Goal: Information Seeking & Learning: Check status

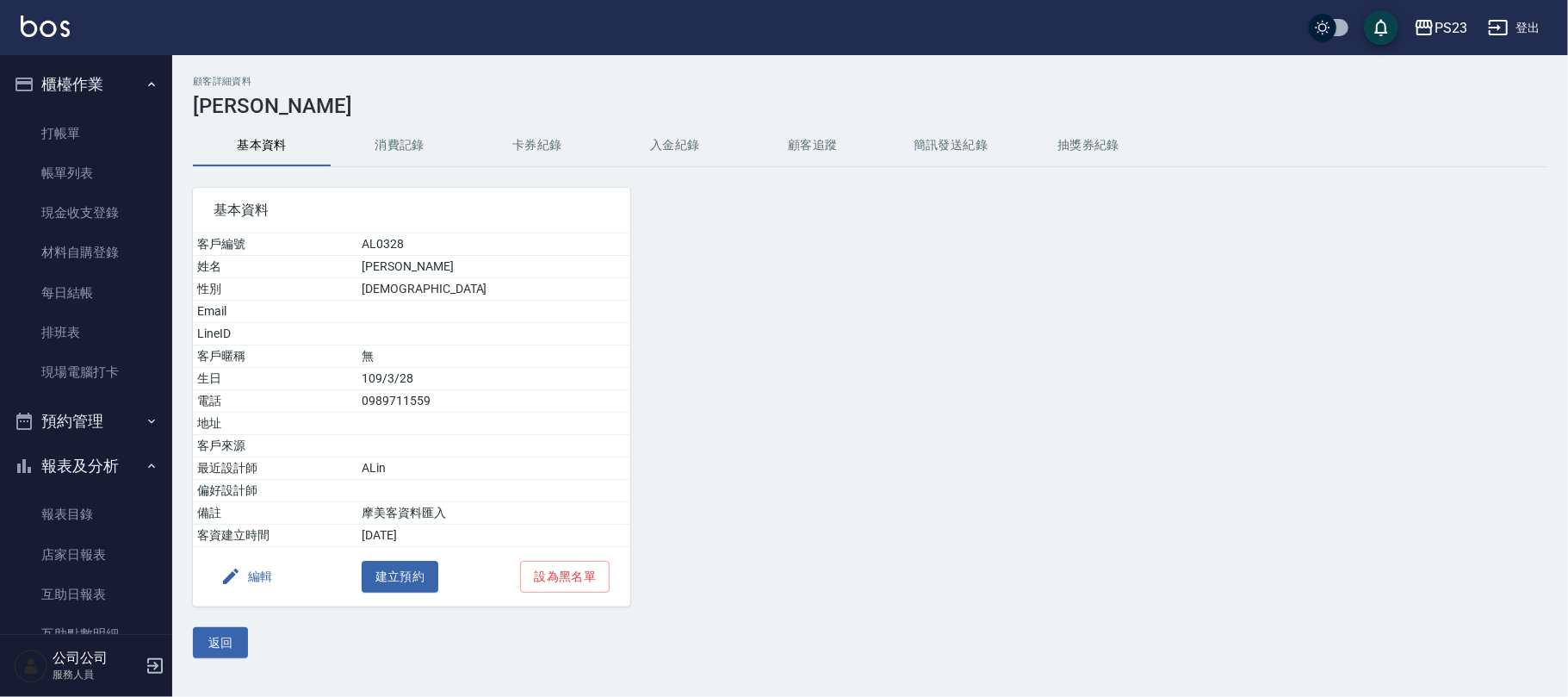
scroll to position [305, 0]
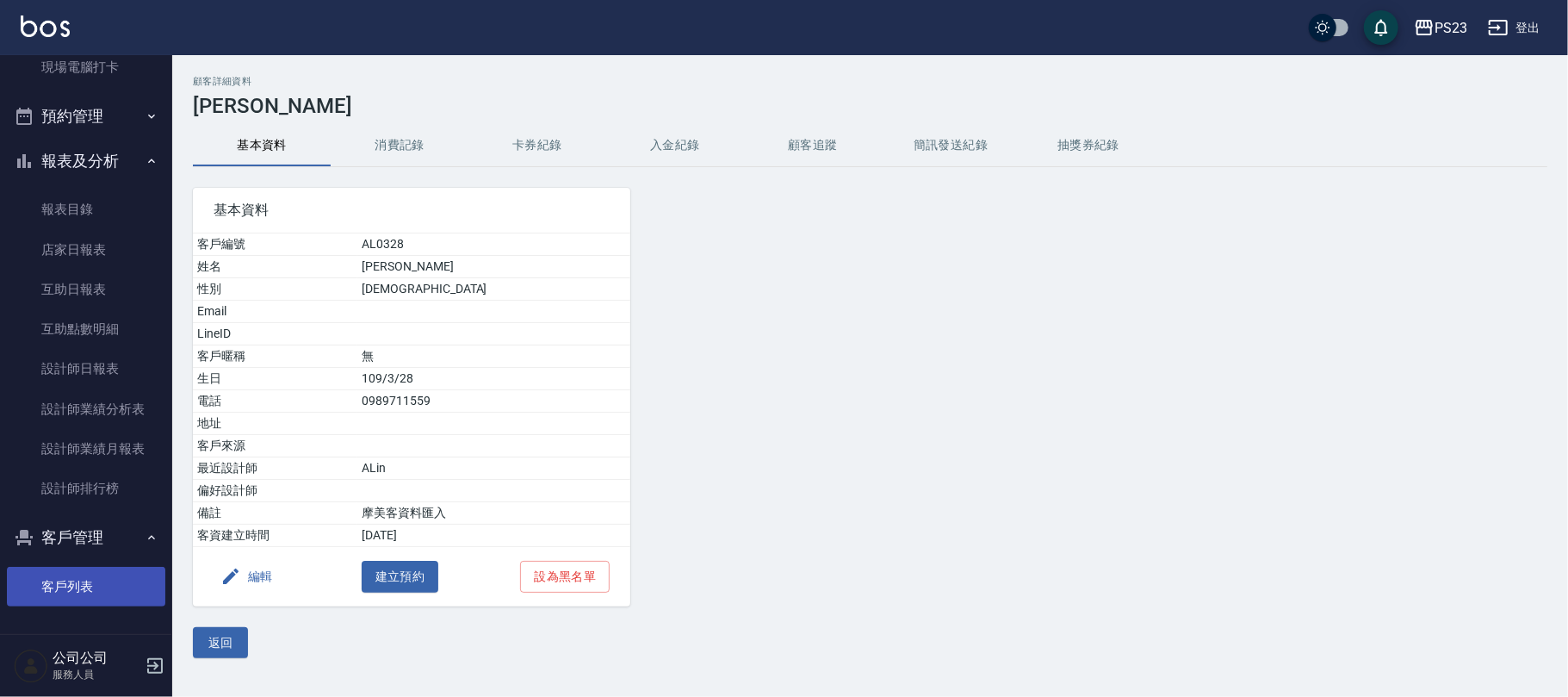
click at [52, 569] on link "客戶列表" at bounding box center [86, 586] width 158 height 40
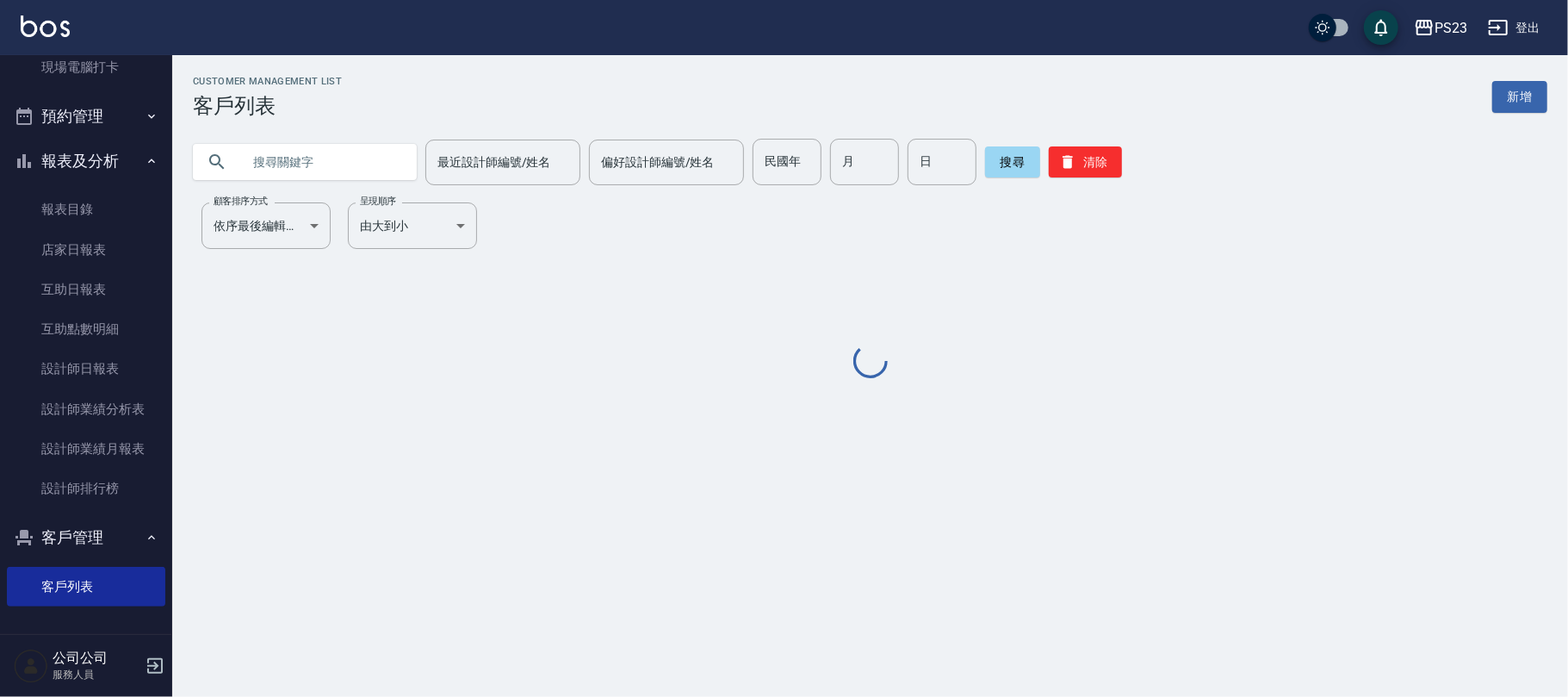
click at [277, 169] on input "text" at bounding box center [322, 162] width 162 height 46
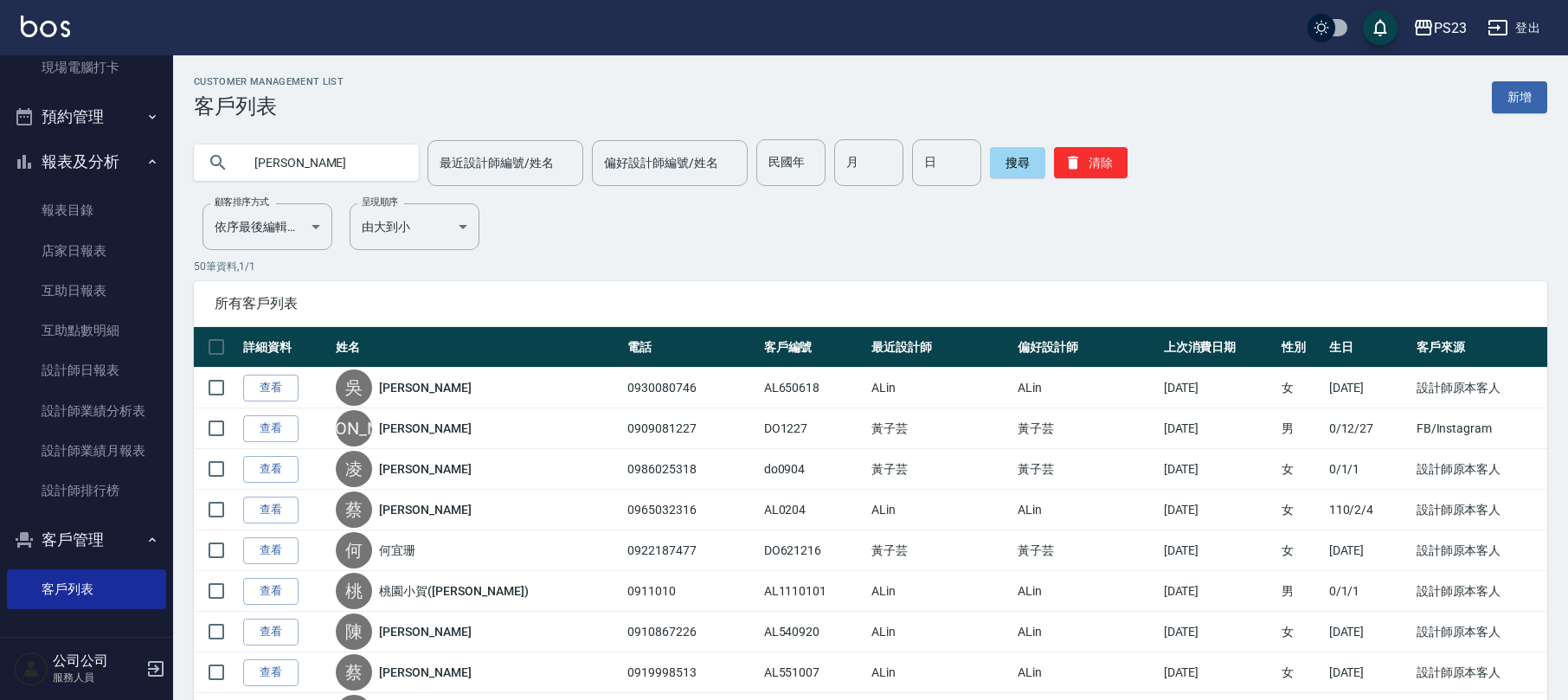
type input "[PERSON_NAME]"
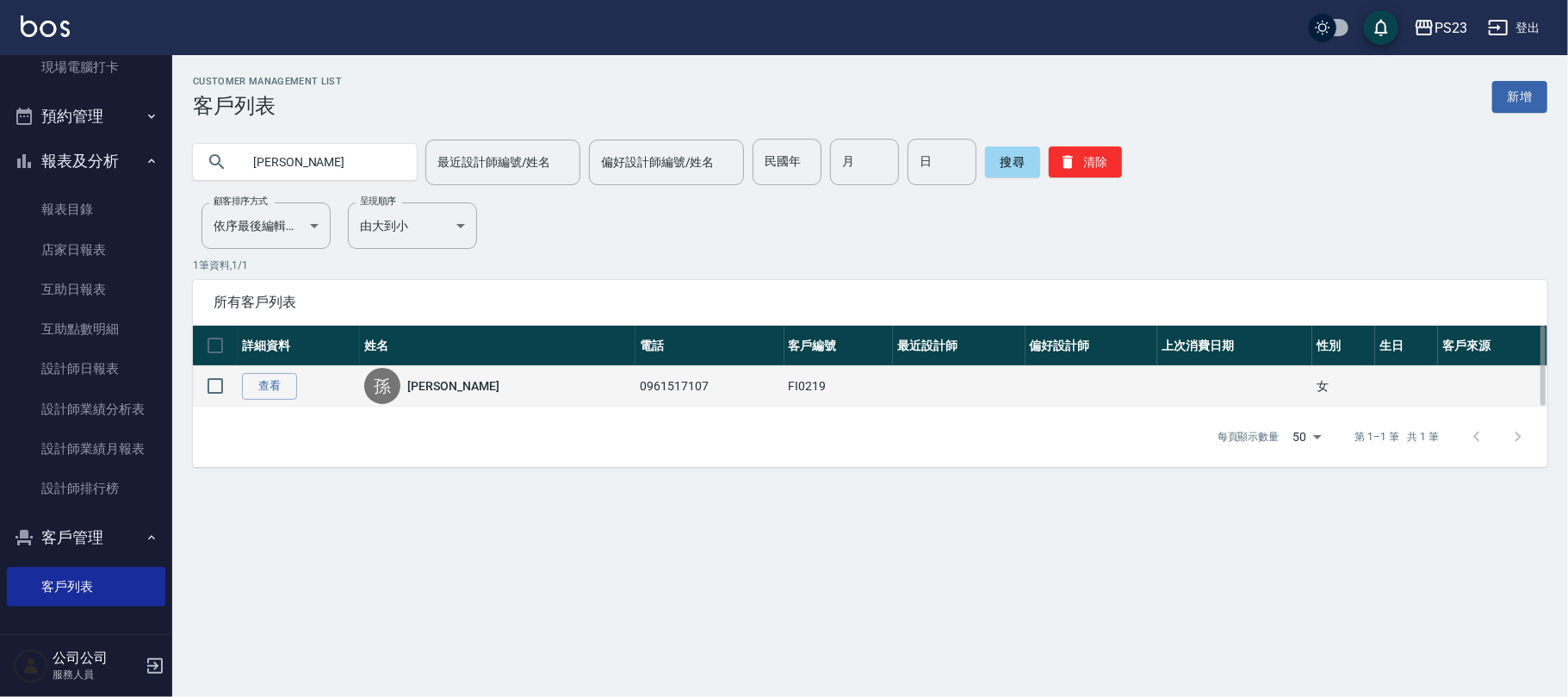
click at [456, 374] on div "[PERSON_NAME]" at bounding box center [497, 386] width 267 height 36
click at [448, 393] on link "[PERSON_NAME]" at bounding box center [453, 386] width 91 height 18
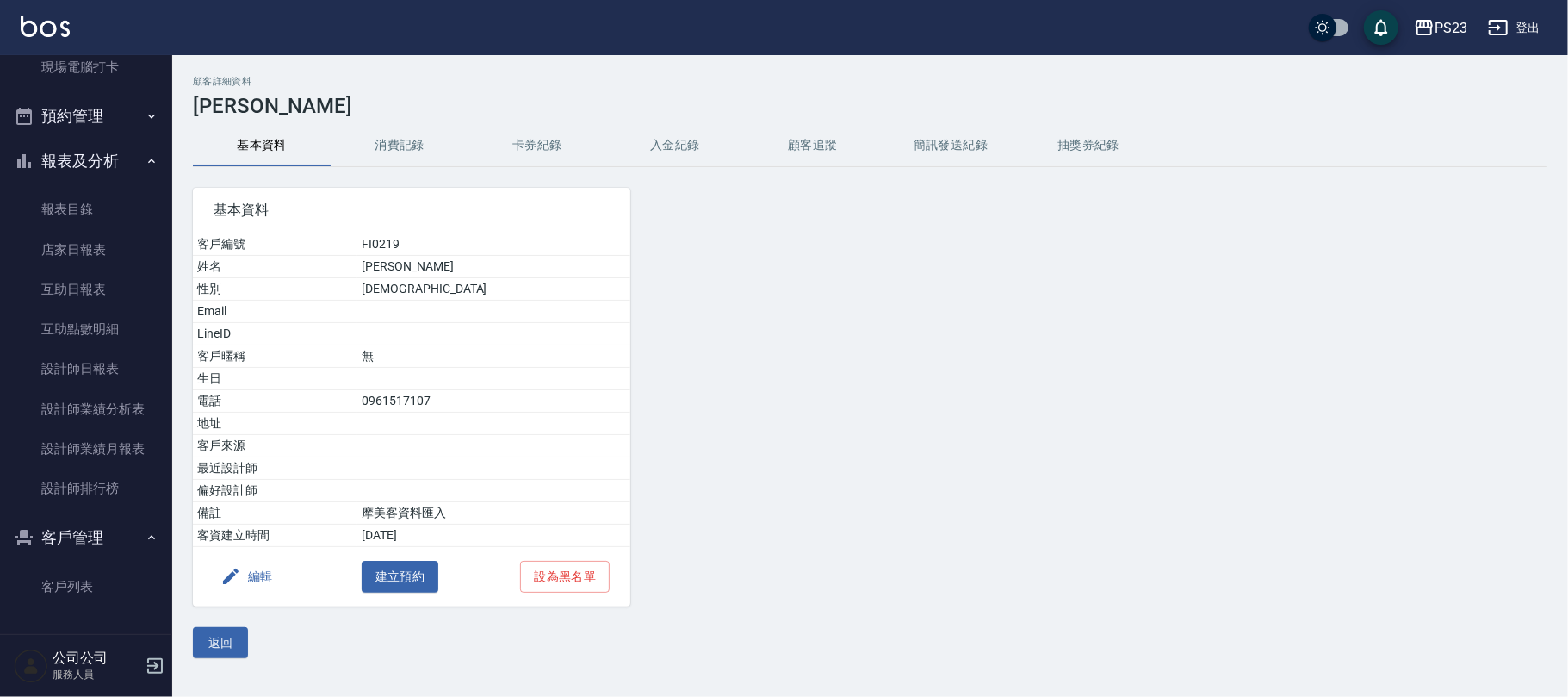
click at [387, 128] on button "消費記錄" at bounding box center [400, 145] width 138 height 41
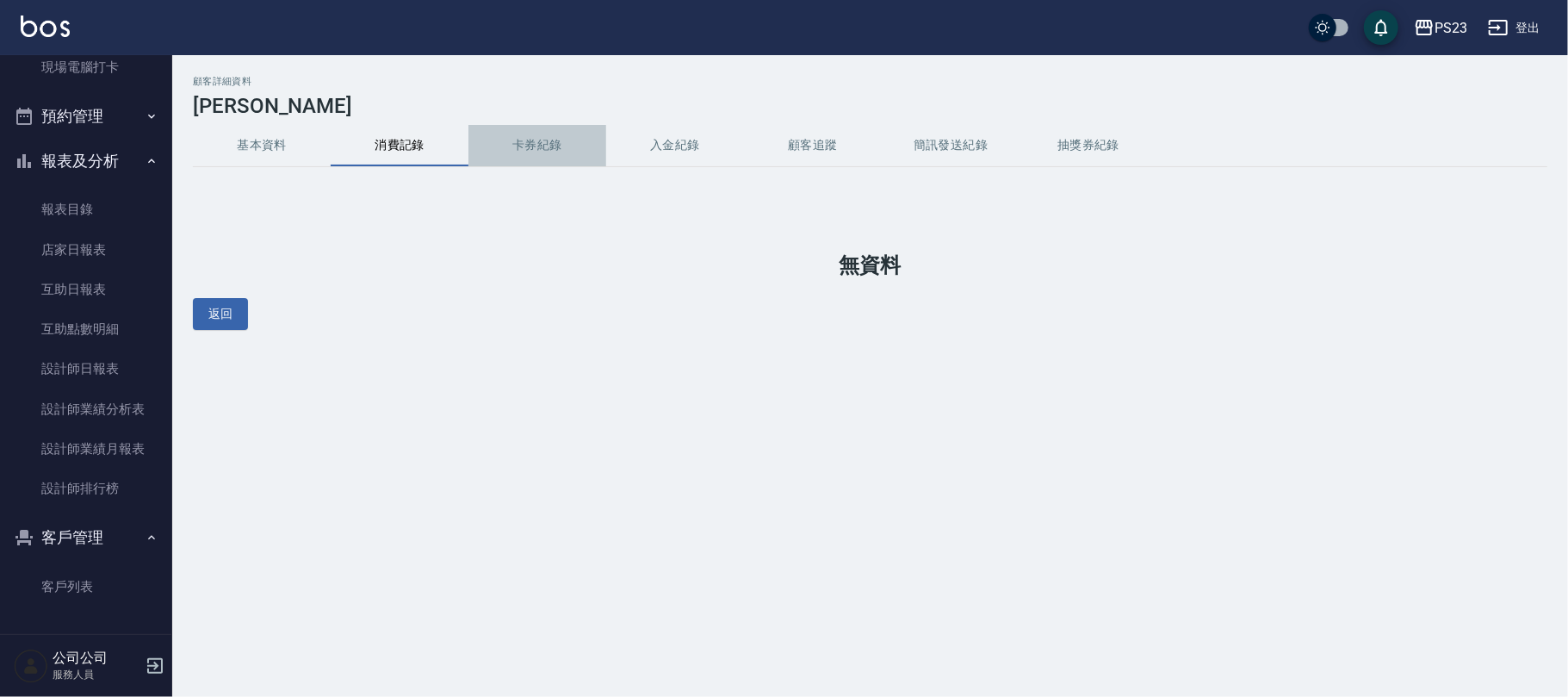
click at [580, 146] on button "卡券紀錄" at bounding box center [537, 145] width 138 height 41
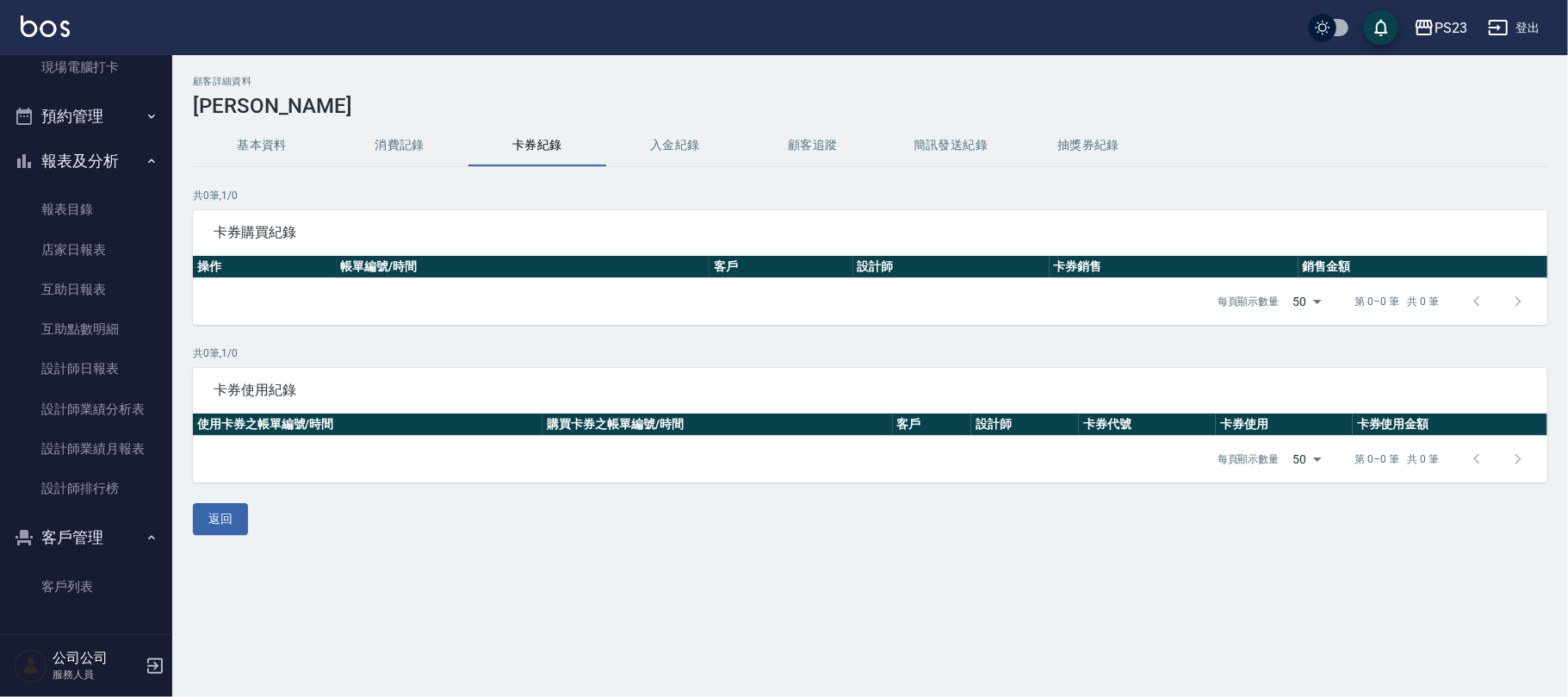
click at [649, 152] on button "入金紀錄" at bounding box center [675, 145] width 138 height 41
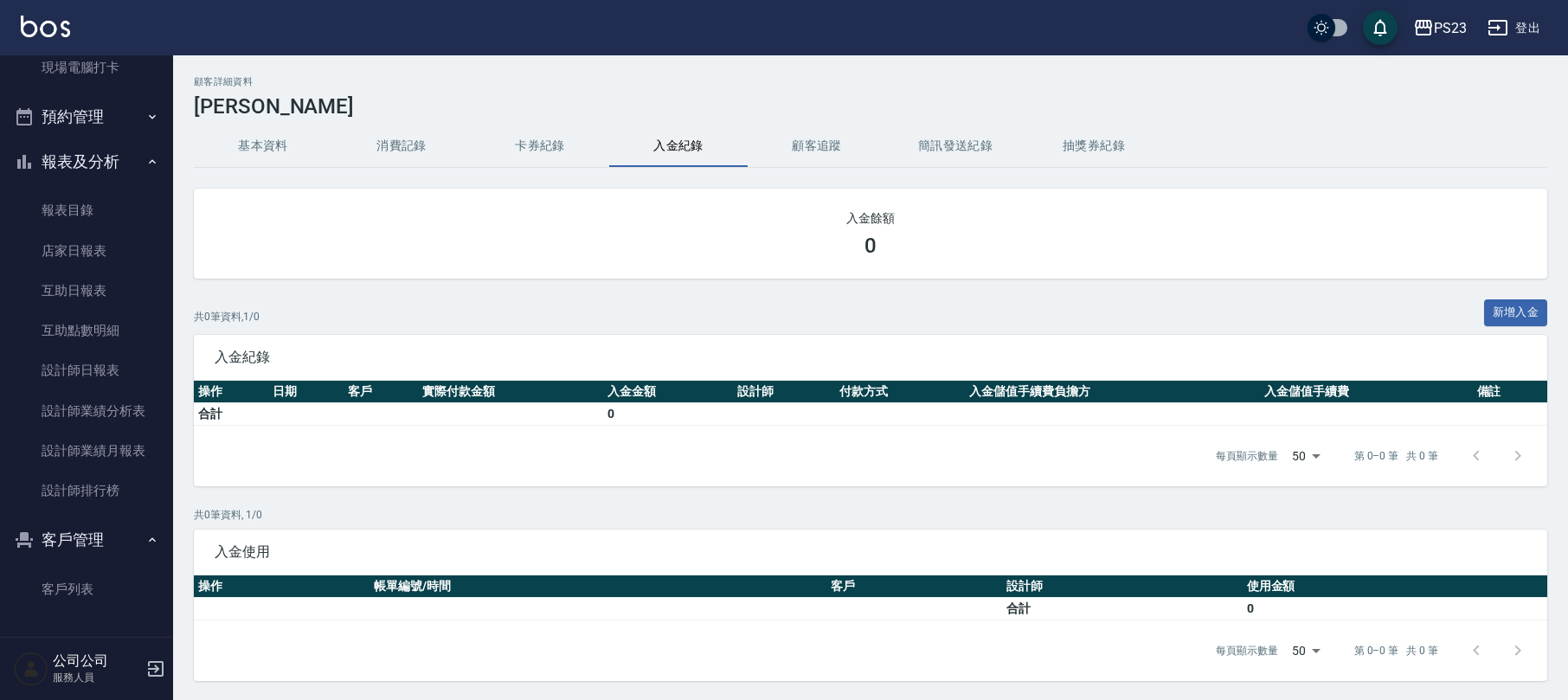
click at [272, 154] on button "基本資料" at bounding box center [263, 146] width 138 height 41
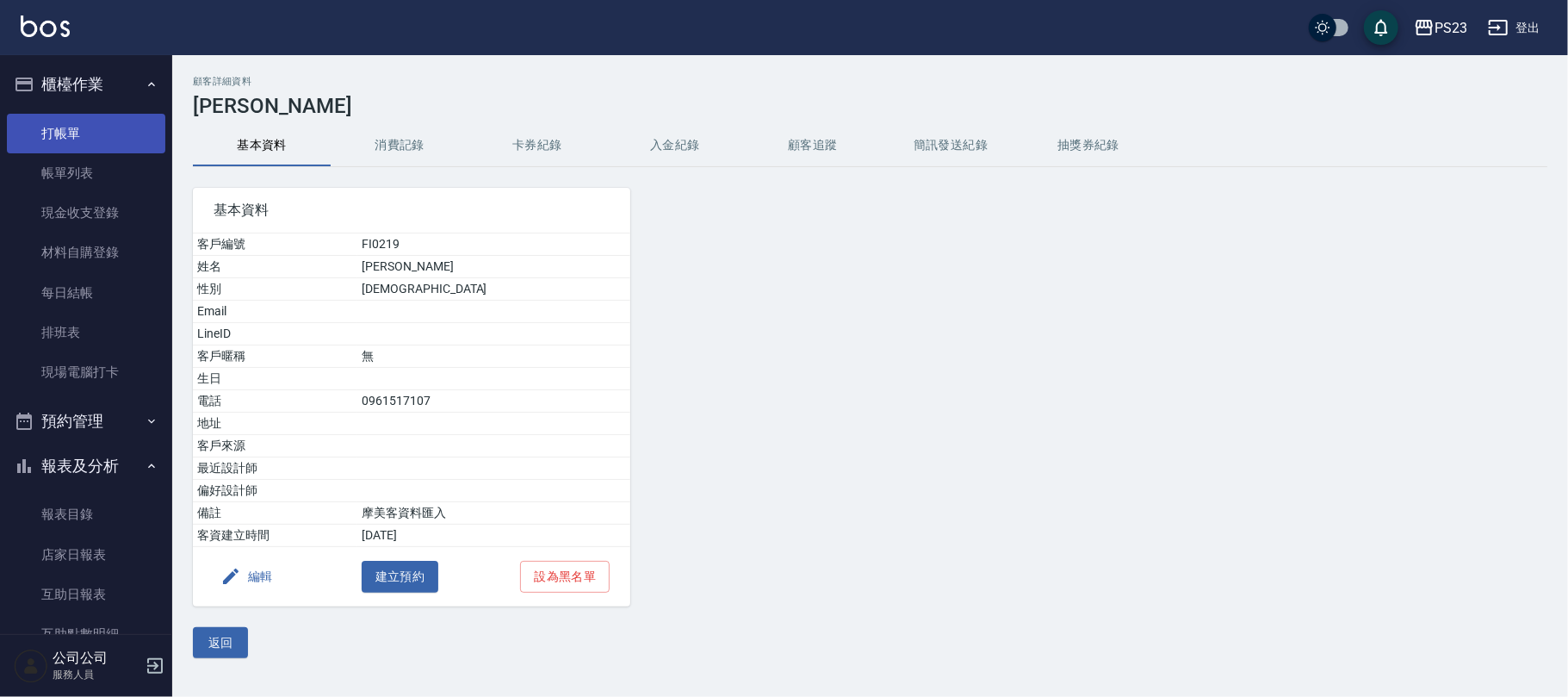
click at [99, 128] on link "打帳單" at bounding box center [86, 133] width 158 height 40
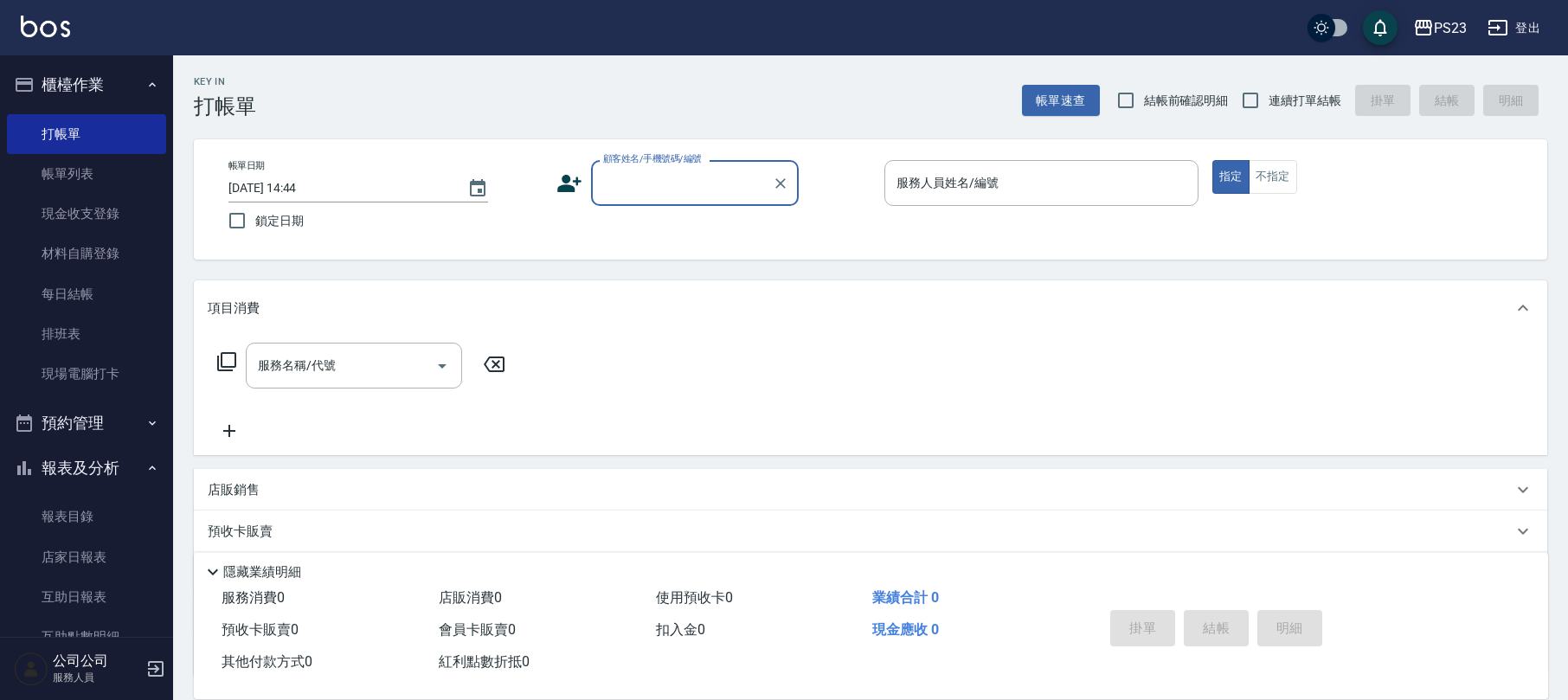
scroll to position [230, 0]
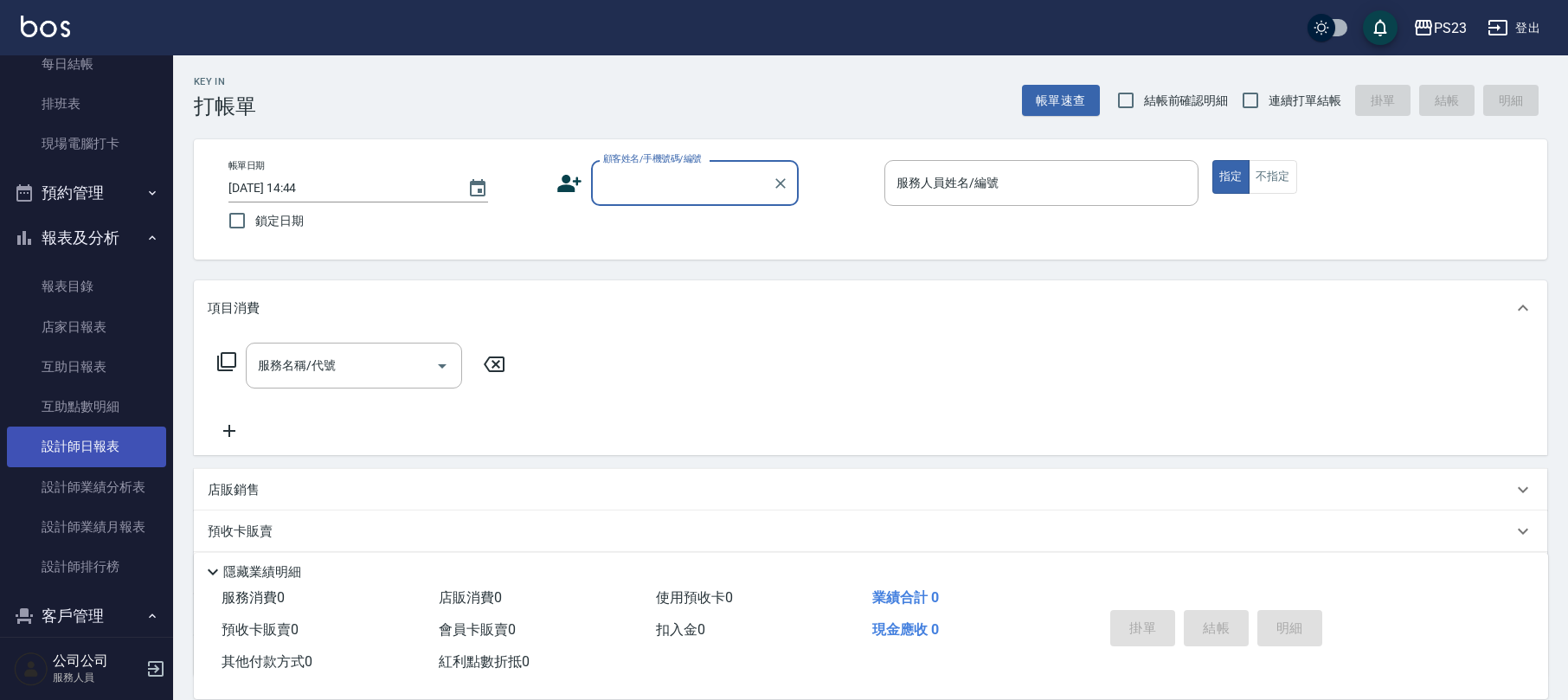
click at [80, 446] on link "設計師日報表" at bounding box center [86, 446] width 159 height 40
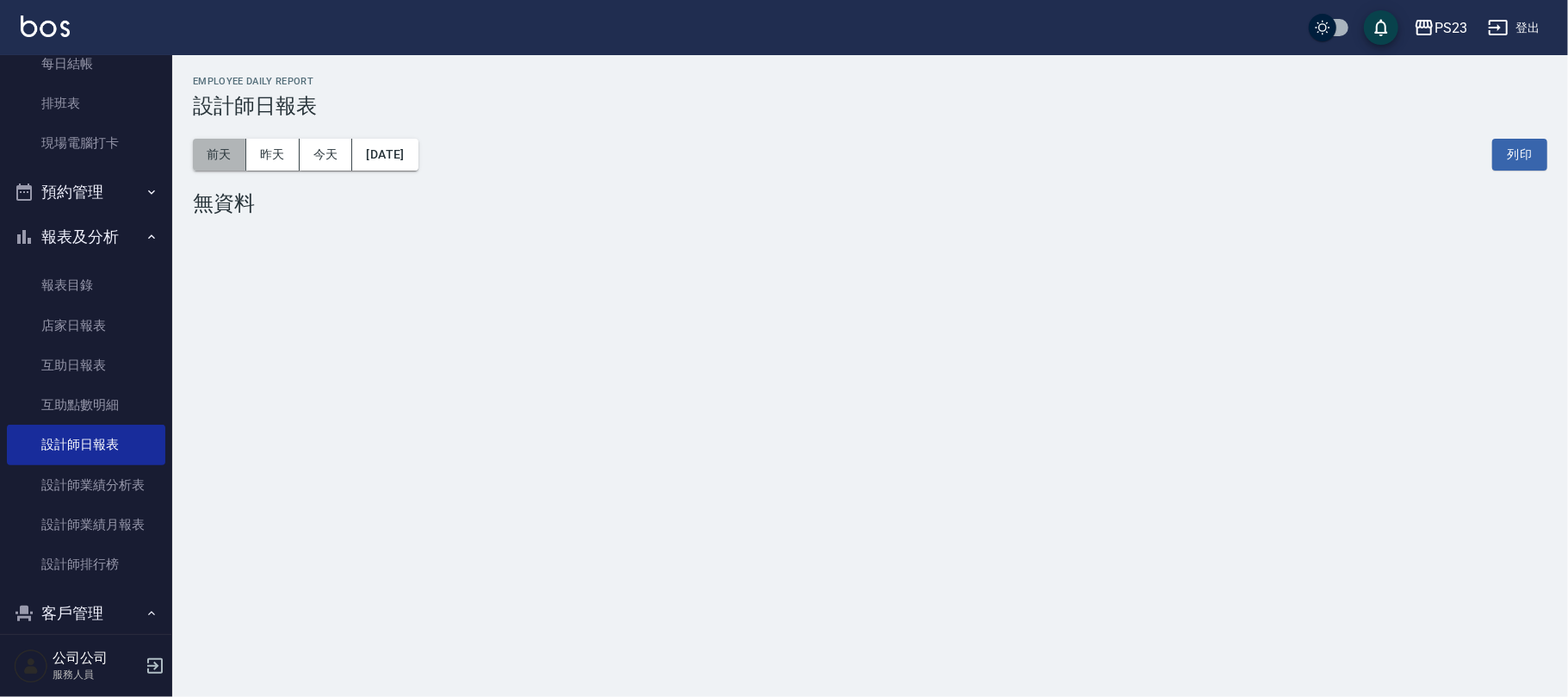
click at [226, 157] on button "前天" at bounding box center [219, 154] width 53 height 32
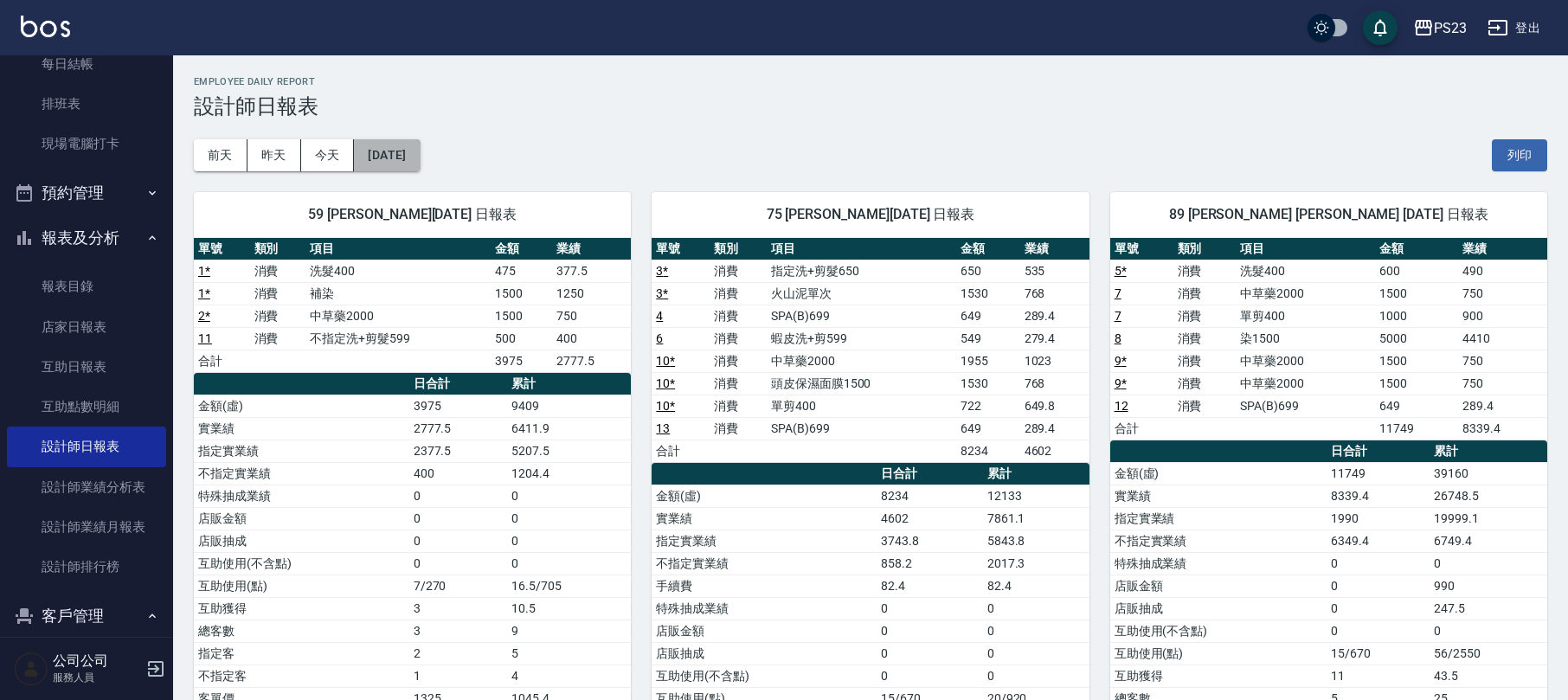
click at [398, 156] on button "[DATE]" at bounding box center [387, 155] width 65 height 32
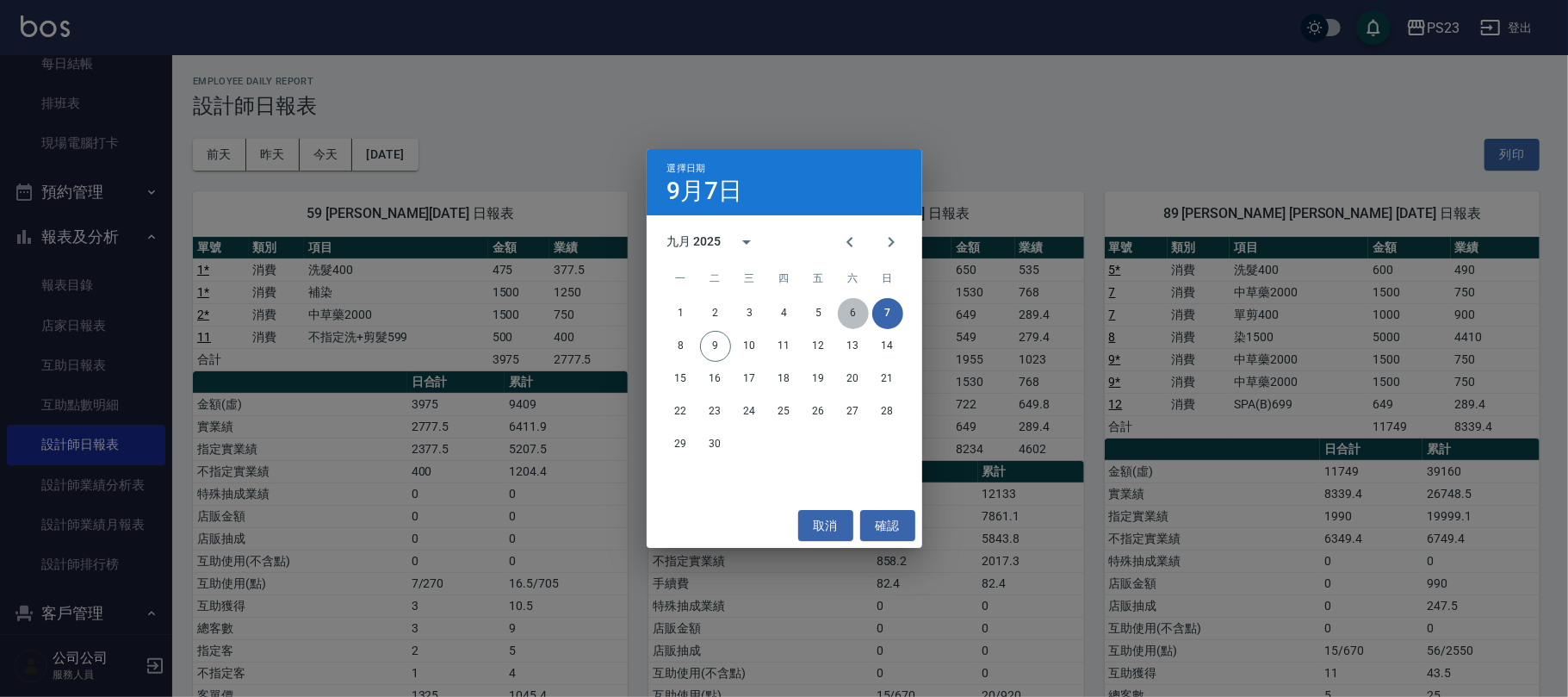
click at [848, 304] on button "6" at bounding box center [853, 313] width 31 height 31
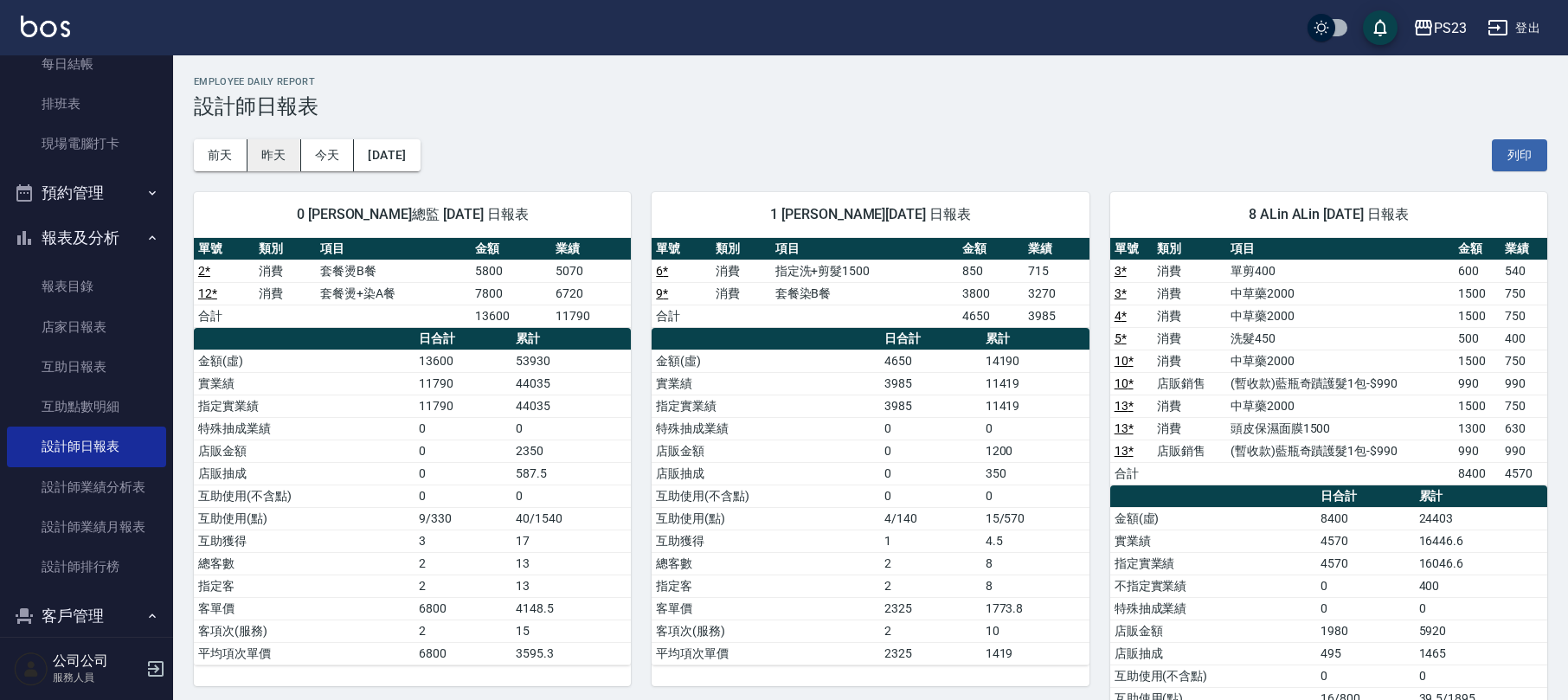
click at [289, 164] on button "昨天" at bounding box center [274, 155] width 53 height 32
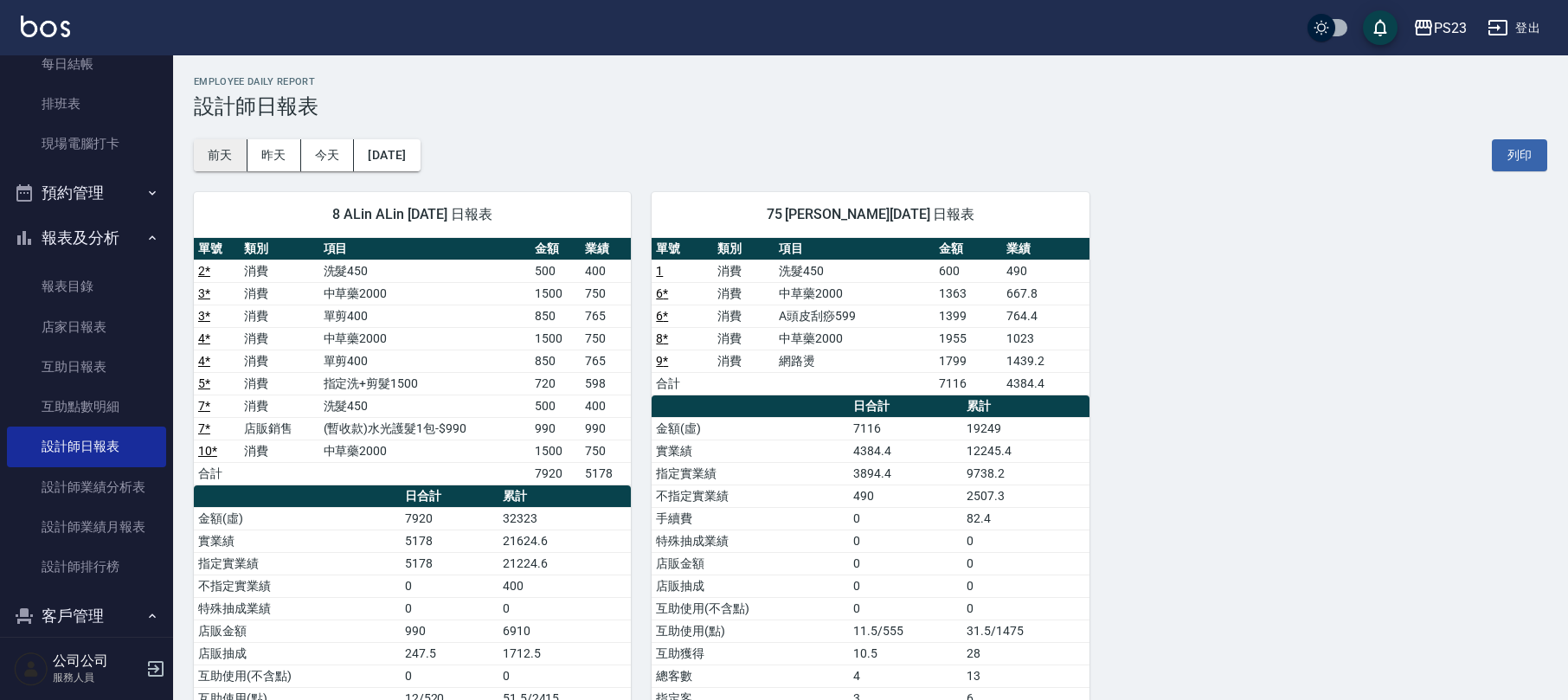
click at [219, 157] on button "前天" at bounding box center [220, 155] width 53 height 32
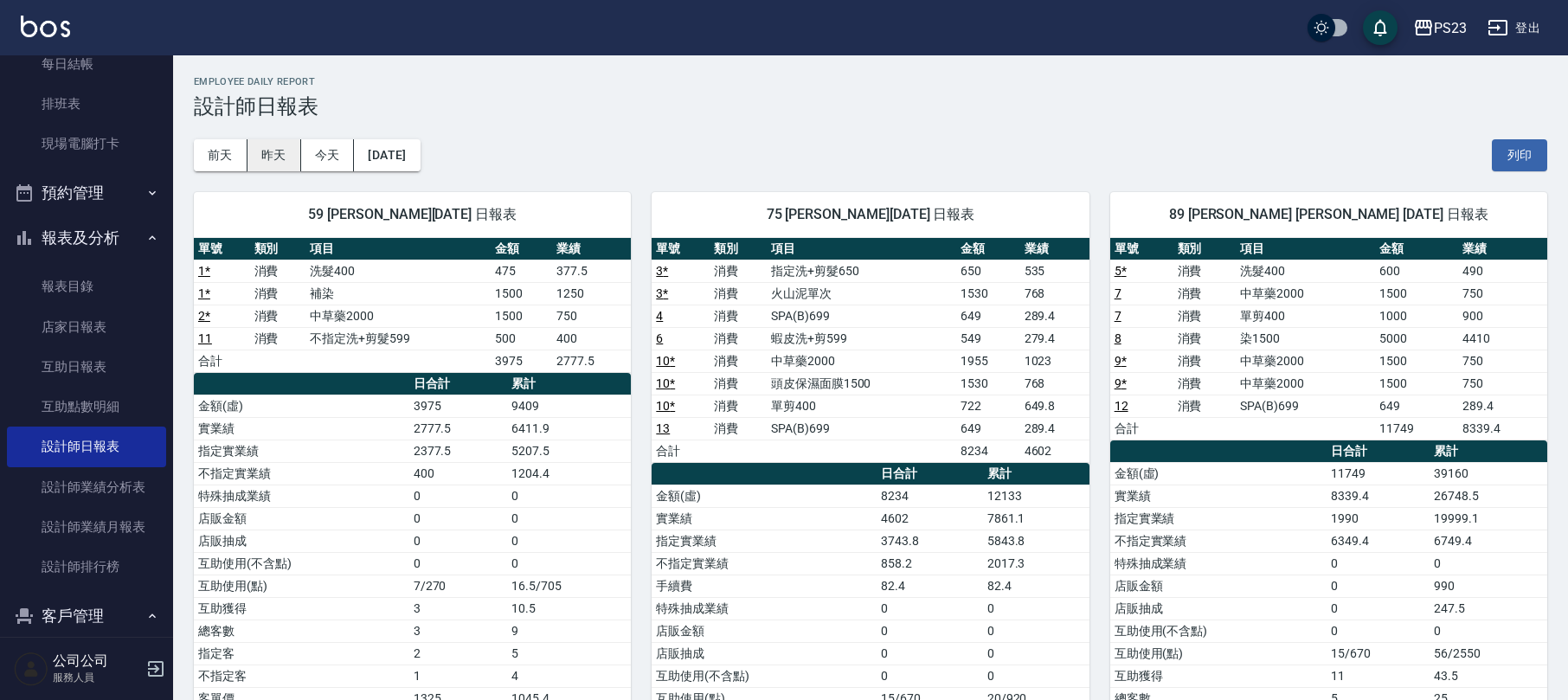
click at [250, 146] on button "昨天" at bounding box center [274, 155] width 53 height 32
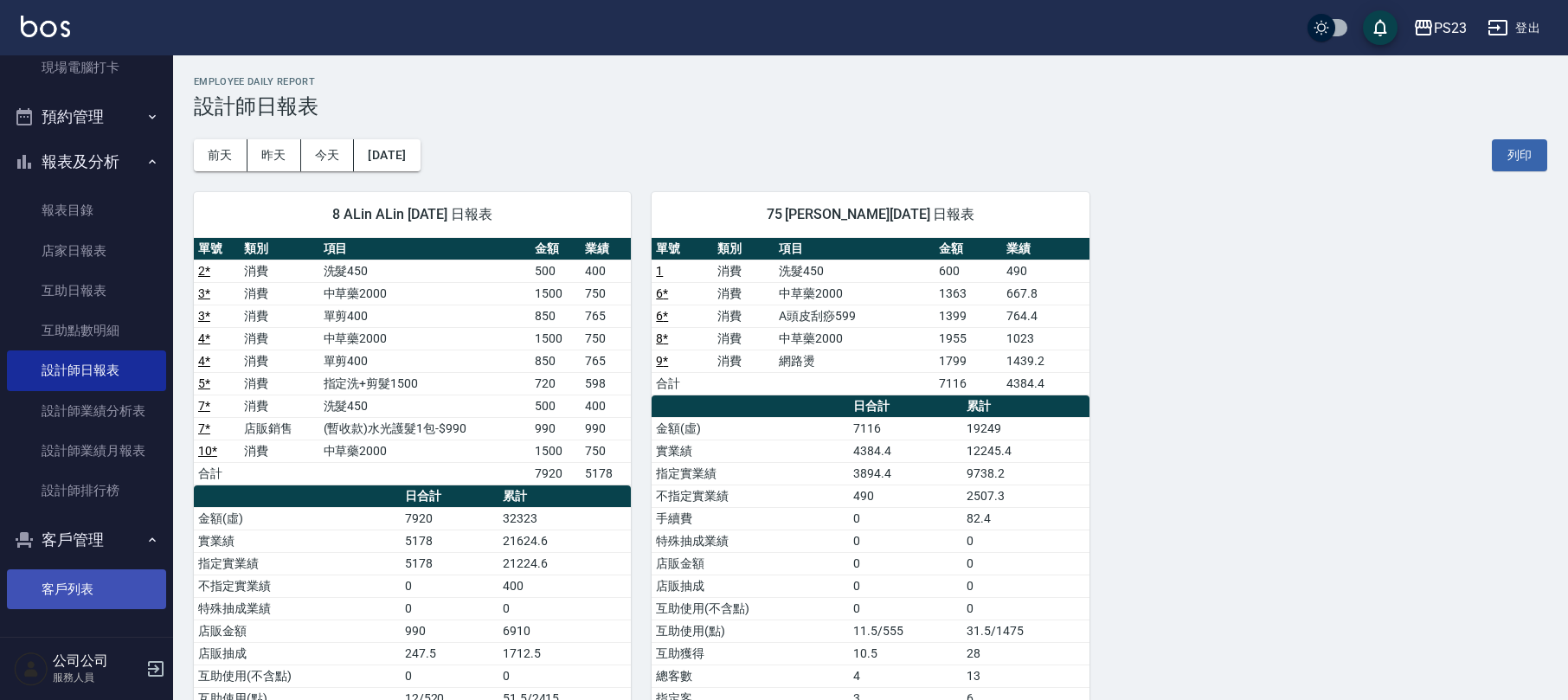
scroll to position [115, 0]
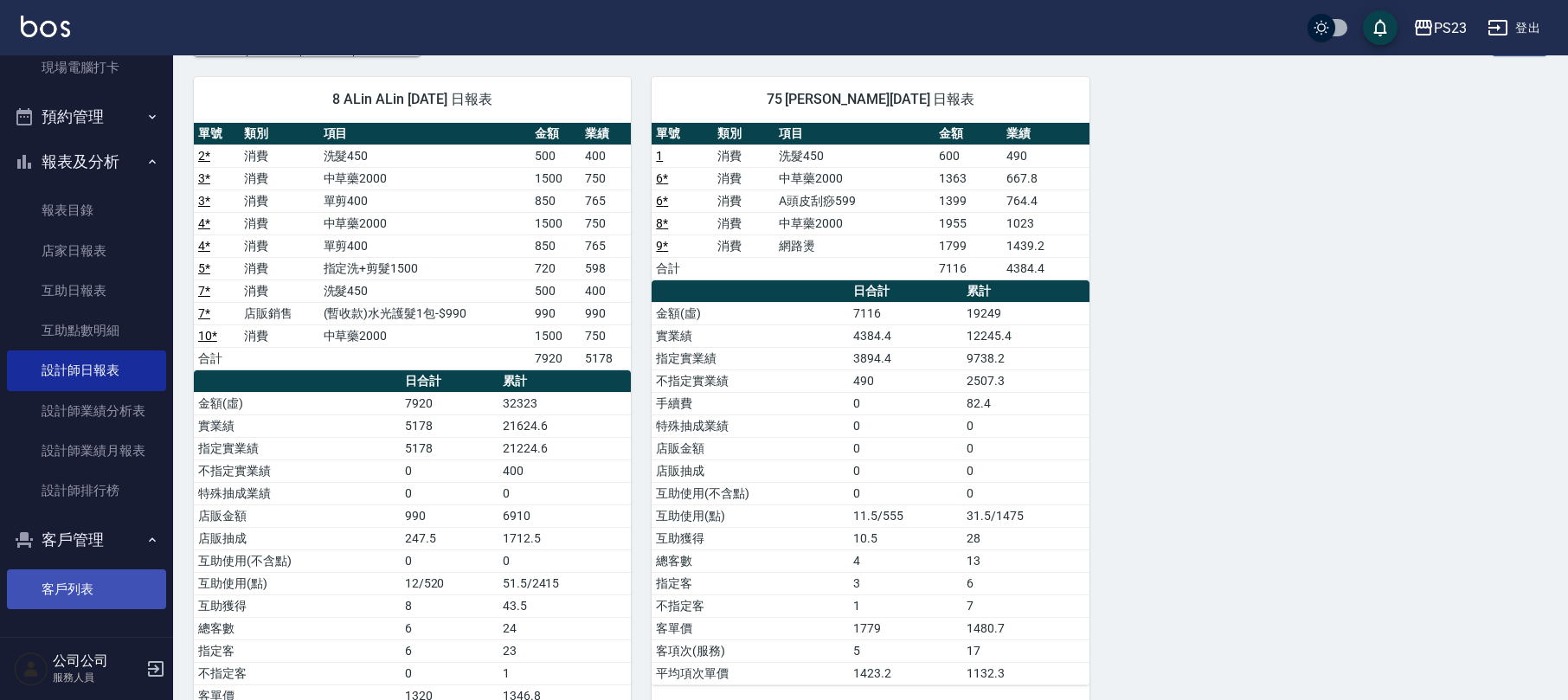
click at [114, 576] on link "客戶列表" at bounding box center [86, 589] width 159 height 40
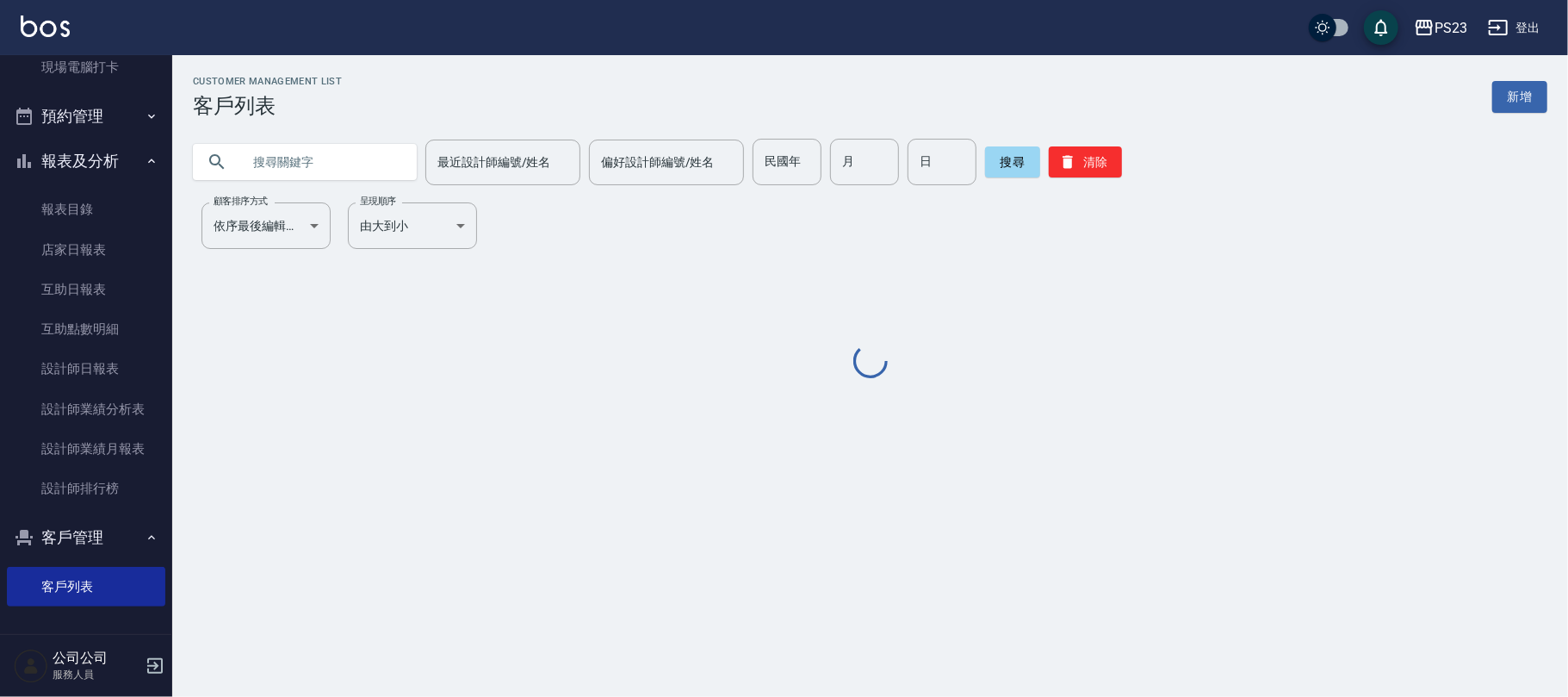
drag, startPoint x: 349, startPoint y: 152, endPoint x: 345, endPoint y: 160, distance: 8.9
click at [349, 153] on input "text" at bounding box center [322, 162] width 162 height 46
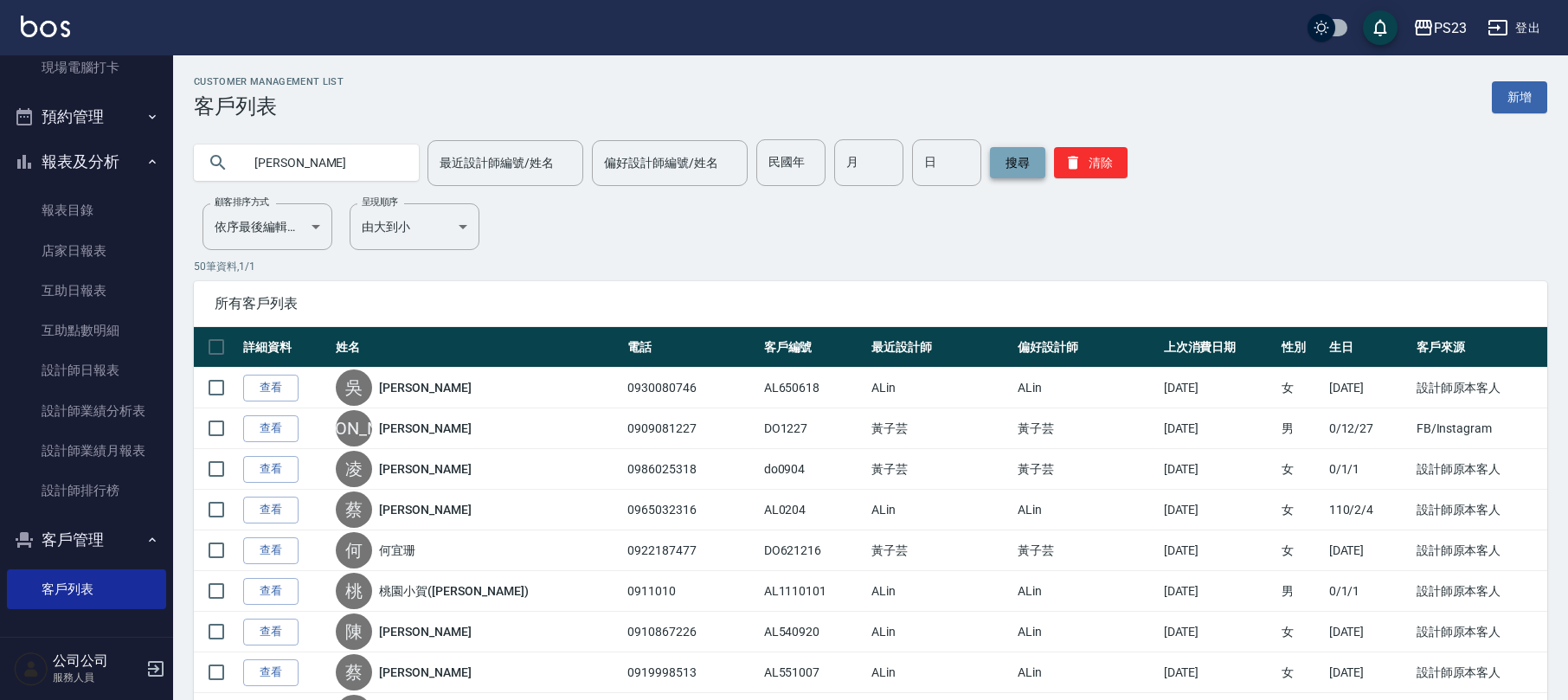
type input "[PERSON_NAME]"
click at [1001, 176] on button "搜尋" at bounding box center [1017, 162] width 55 height 31
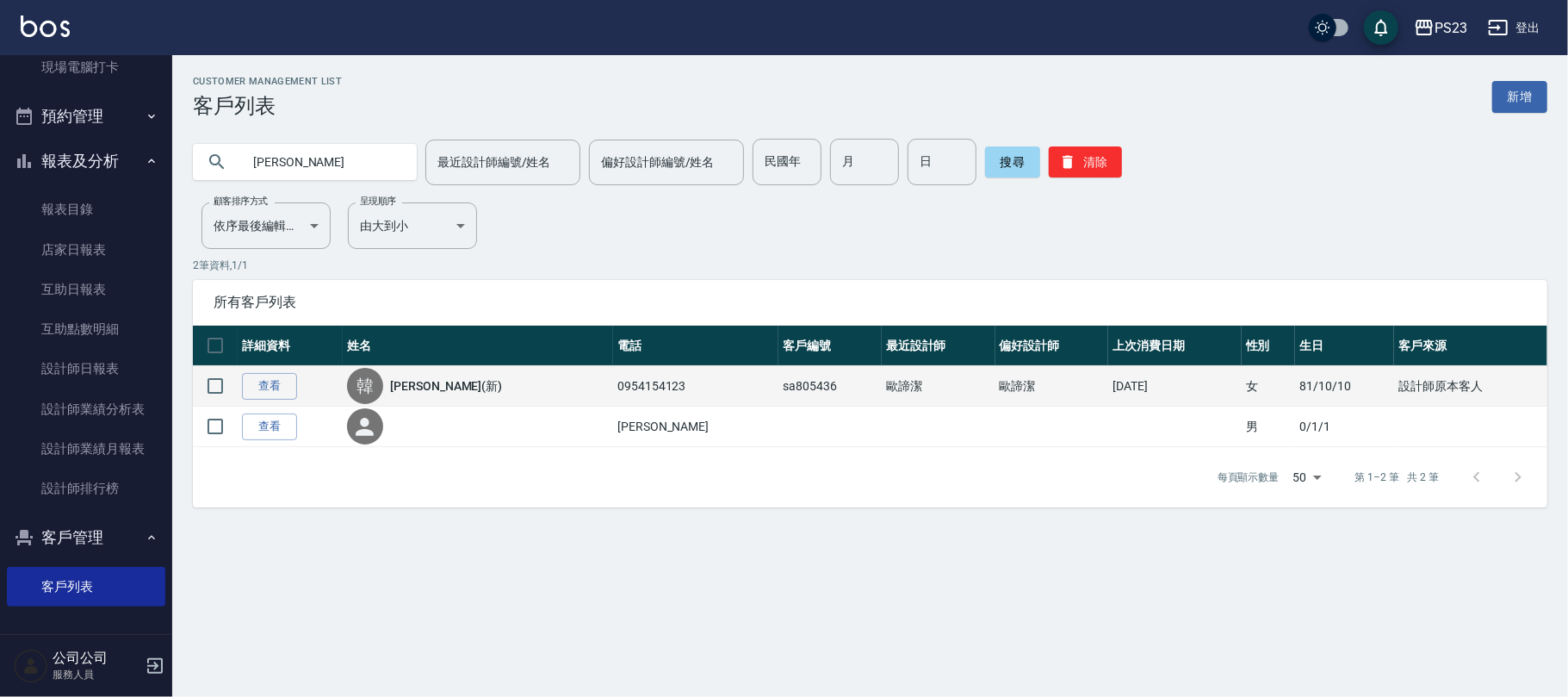
click at [428, 393] on link "[PERSON_NAME](新)" at bounding box center [446, 386] width 112 height 18
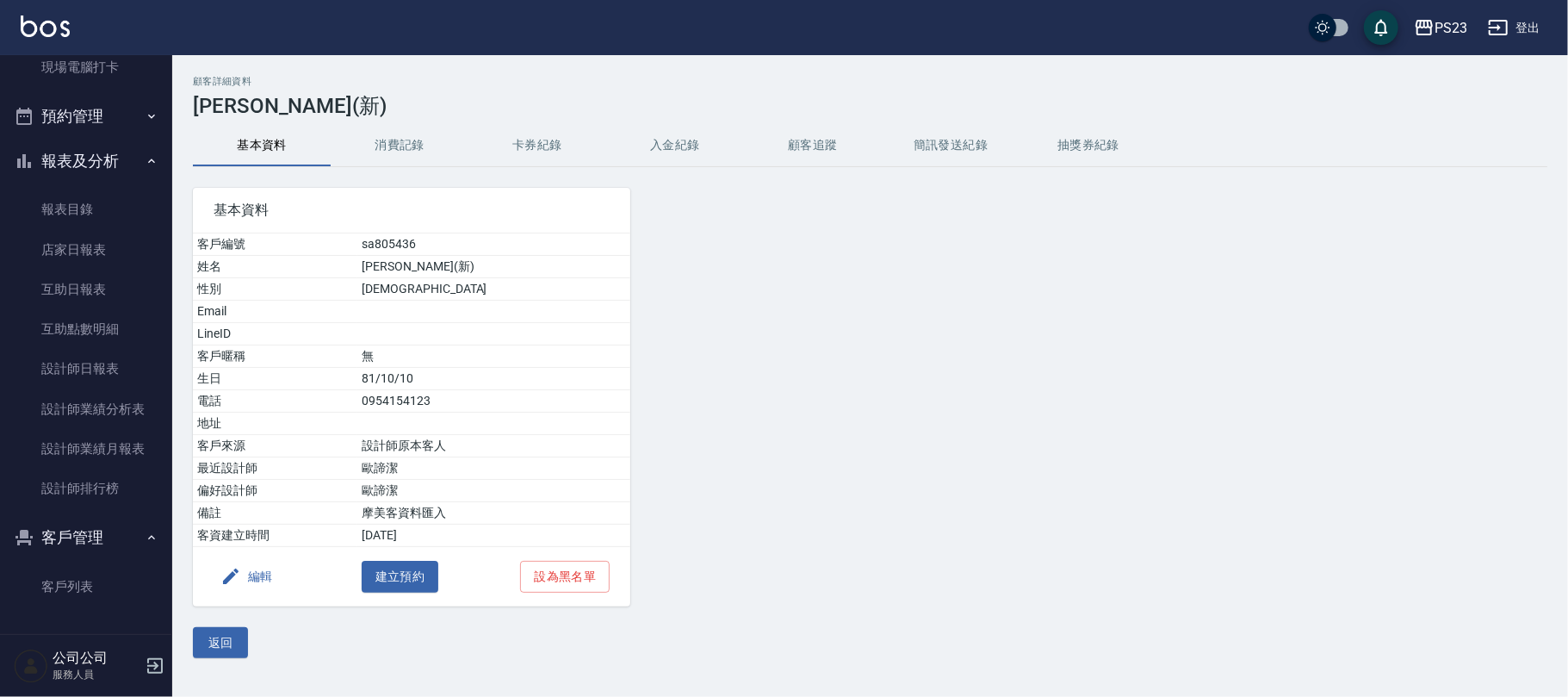
click at [390, 136] on button "消費記錄" at bounding box center [400, 145] width 138 height 41
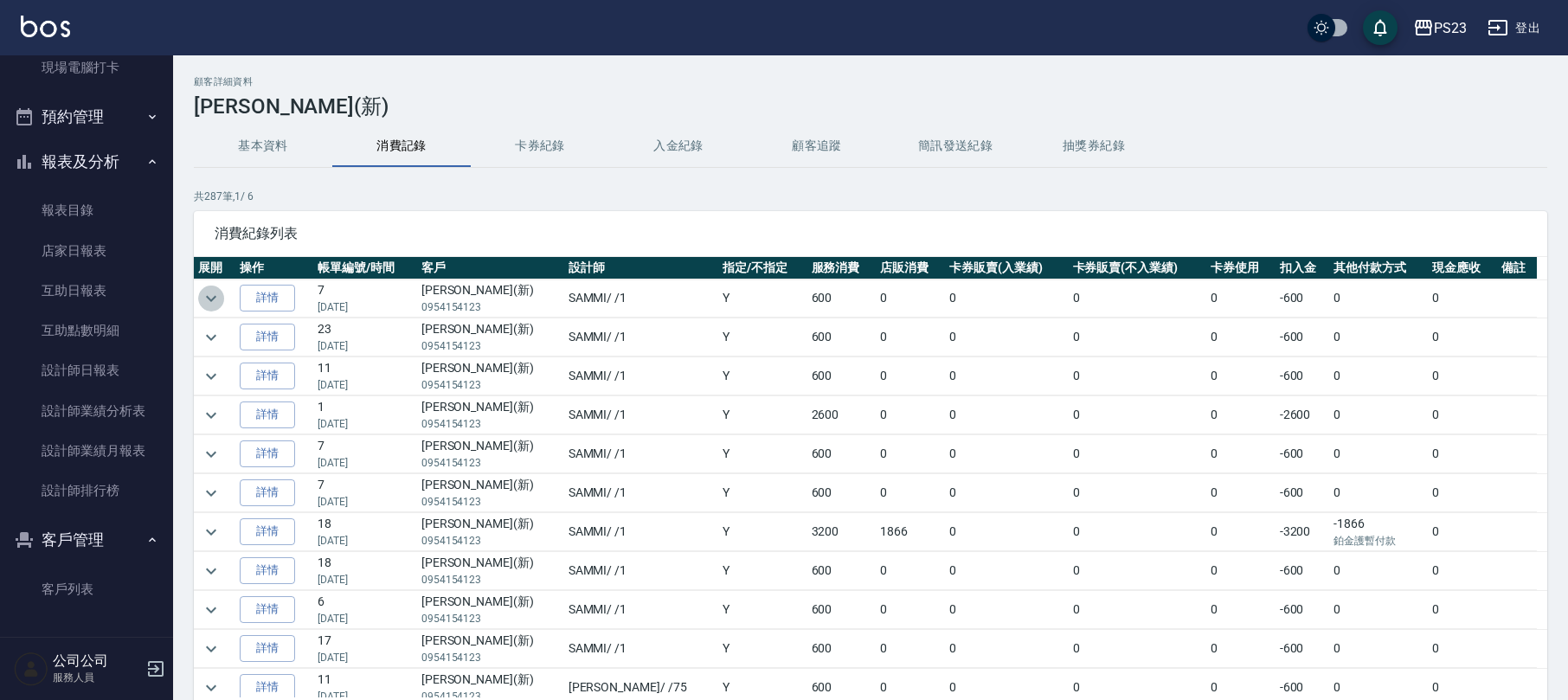
click at [205, 300] on icon "expand row" at bounding box center [211, 299] width 21 height 21
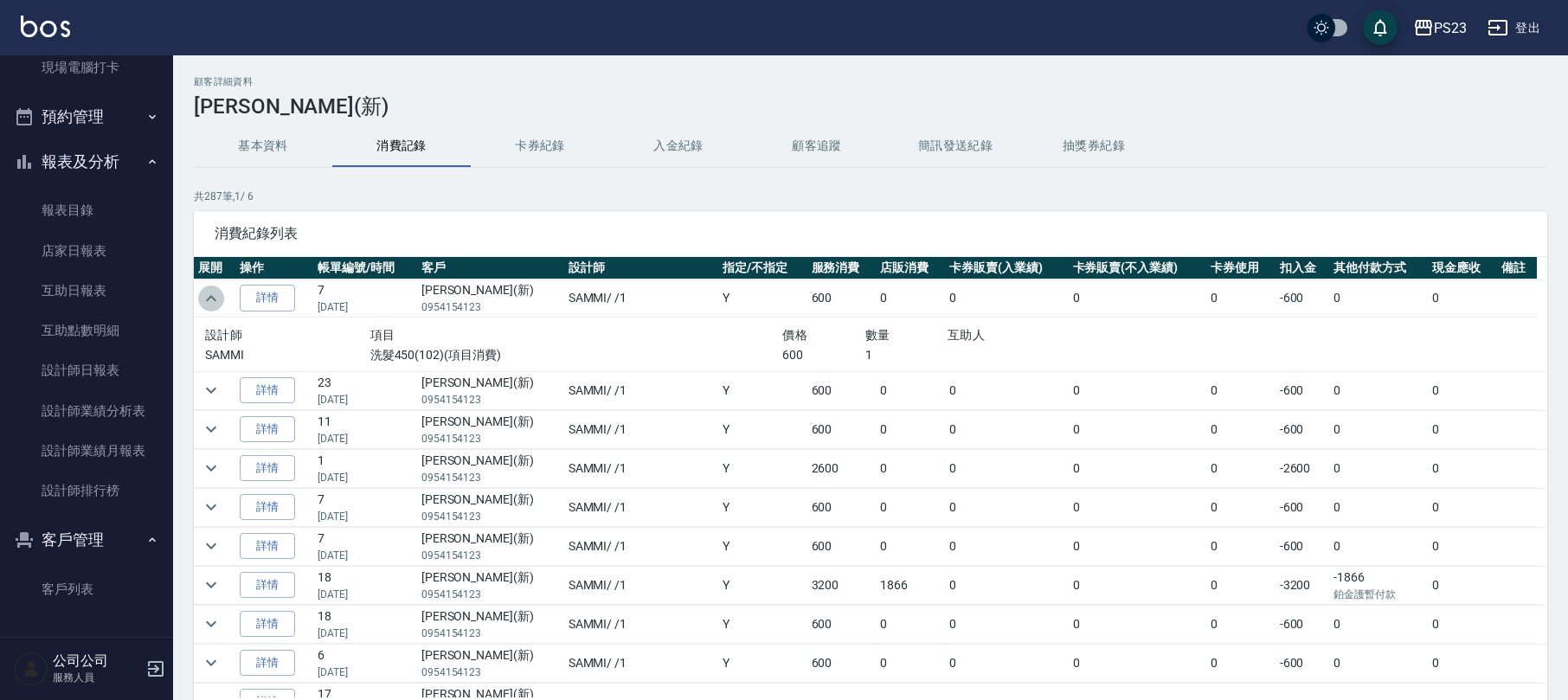
click at [216, 287] on button "expand row" at bounding box center [211, 299] width 26 height 26
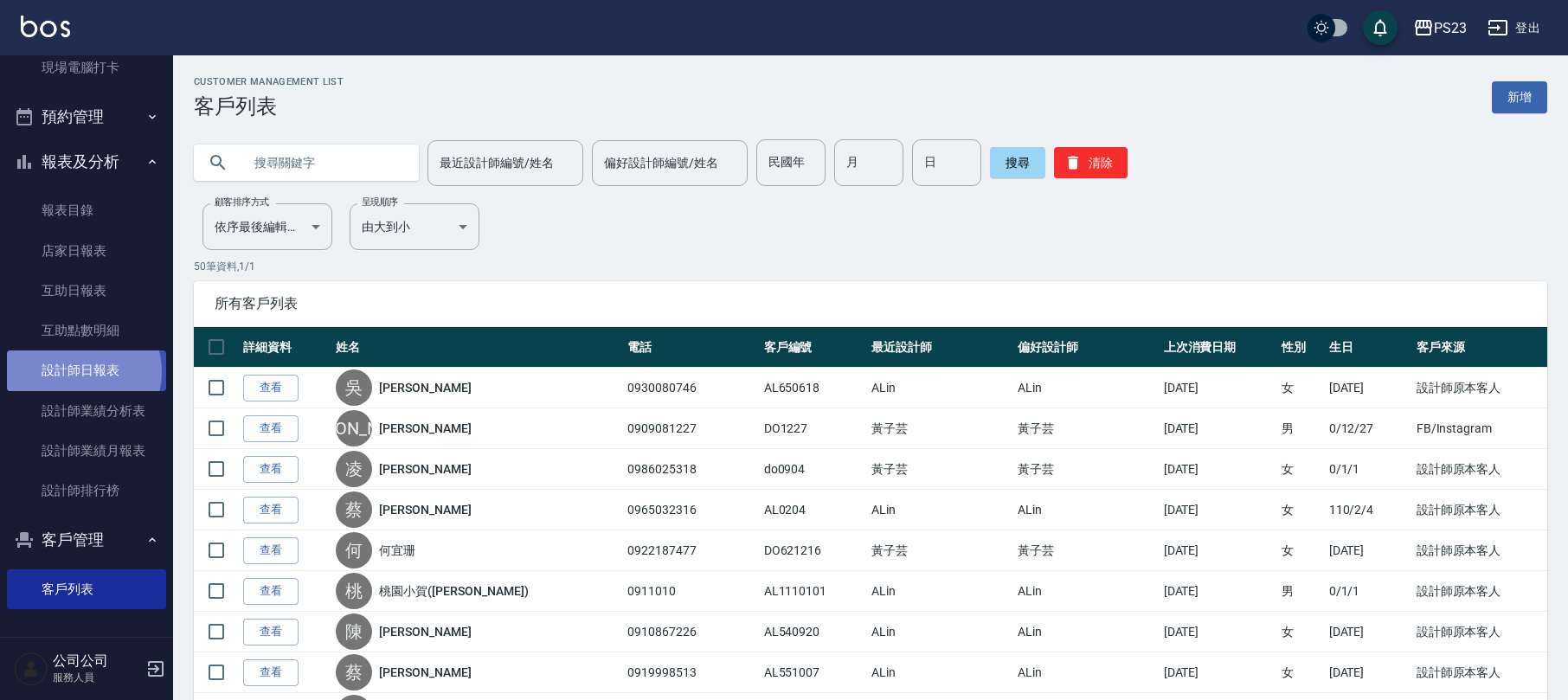
click at [79, 371] on link "設計師日報表" at bounding box center [86, 370] width 159 height 40
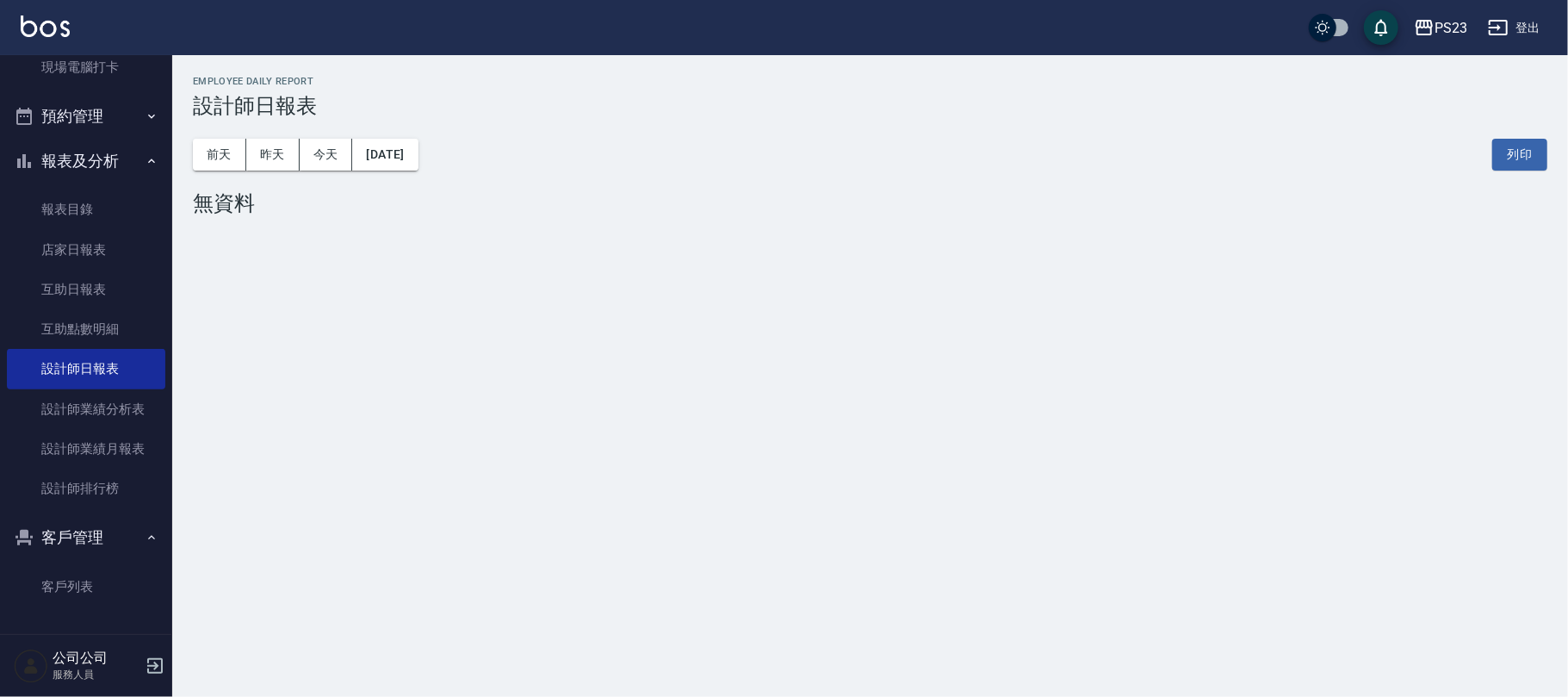
click at [417, 176] on div "[DATE] [DATE] [DATE] [DATE] 列印" at bounding box center [870, 154] width 1354 height 73
click at [416, 155] on button "[DATE]" at bounding box center [385, 154] width 65 height 32
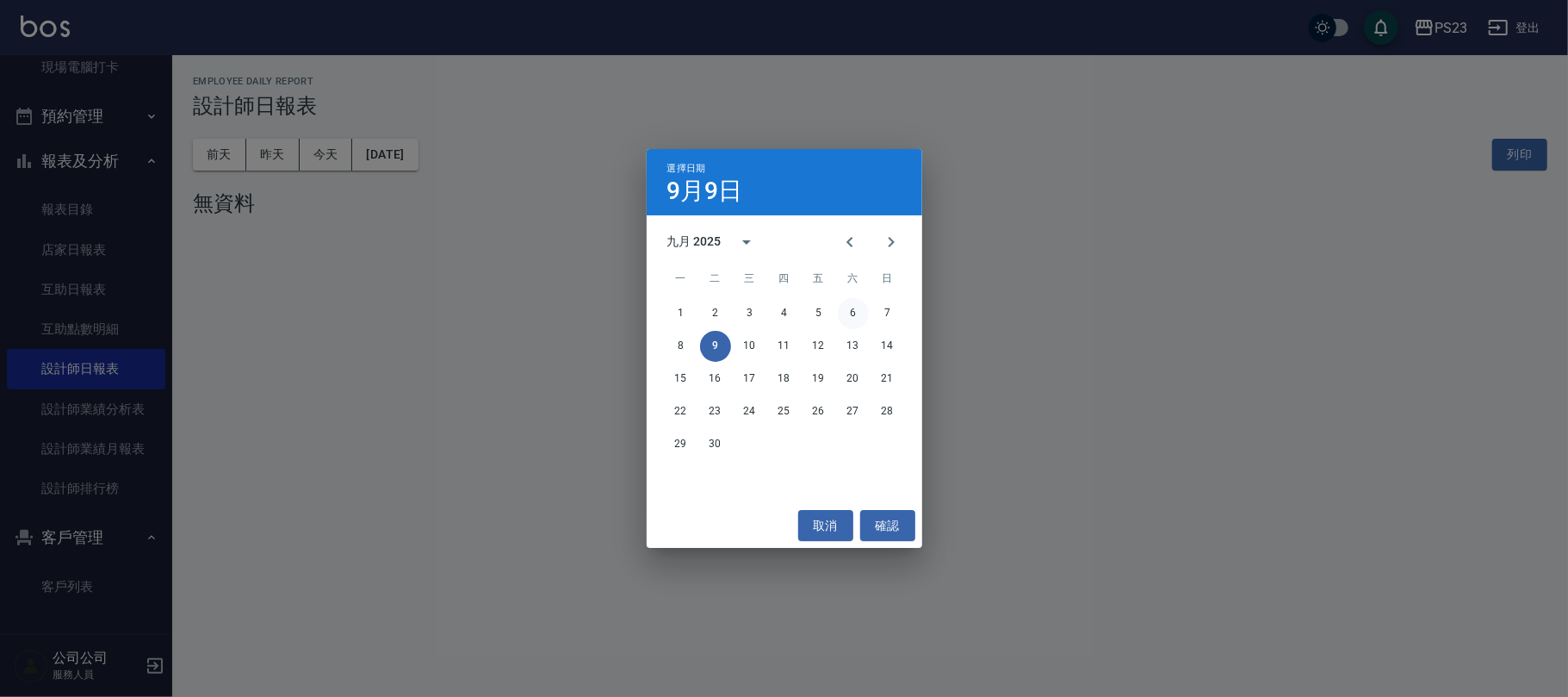
click at [854, 307] on button "6" at bounding box center [853, 313] width 31 height 31
